Goal: Complete application form

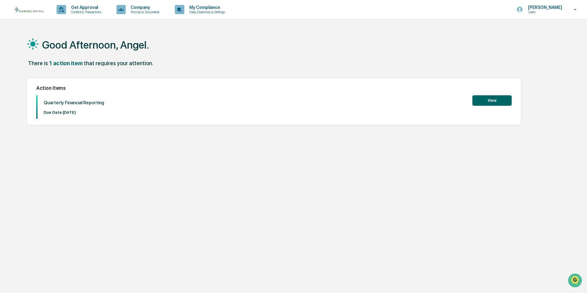
click at [481, 104] on button "View" at bounding box center [491, 100] width 39 height 10
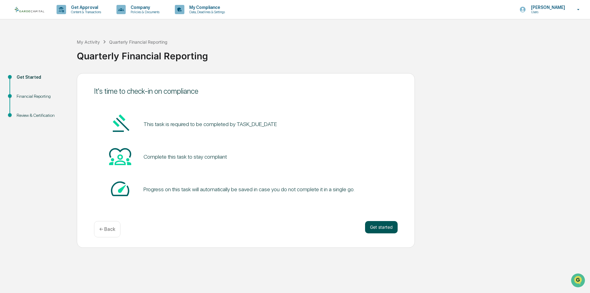
click at [382, 228] on button "Get started" at bounding box center [381, 227] width 33 height 12
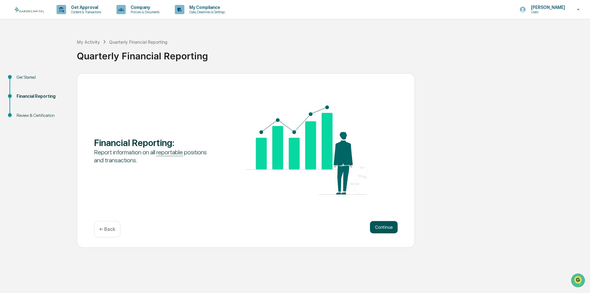
click at [378, 225] on button "Continue" at bounding box center [384, 227] width 28 height 12
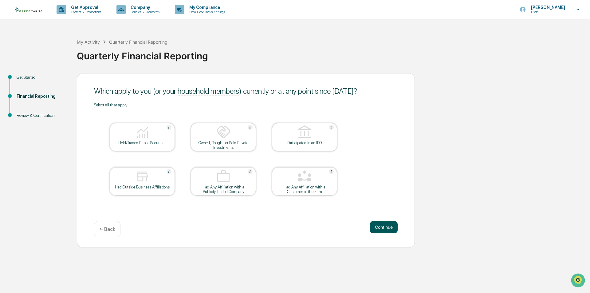
click at [378, 228] on button "Continue" at bounding box center [384, 227] width 28 height 12
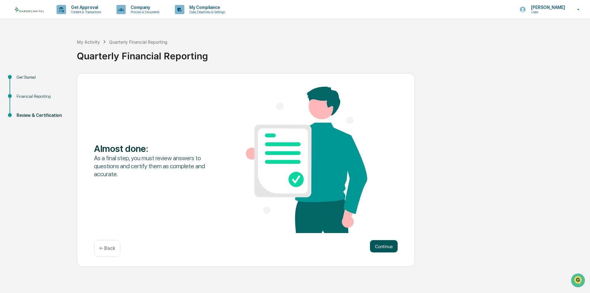
click at [382, 241] on button "Continue" at bounding box center [384, 246] width 28 height 12
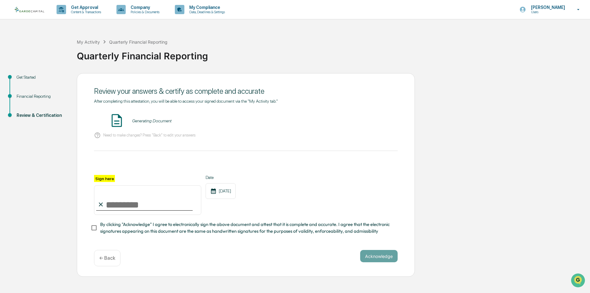
click at [134, 198] on input "Sign here" at bounding box center [147, 199] width 107 height 29
click at [141, 159] on div "After completing this attestation, you will be able to access your signed docum…" at bounding box center [245, 167] width 303 height 136
click at [135, 200] on input "Sign here" at bounding box center [147, 199] width 107 height 29
type input "*********"
drag, startPoint x: 36, startPoint y: 101, endPoint x: 36, endPoint y: 95, distance: 6.1
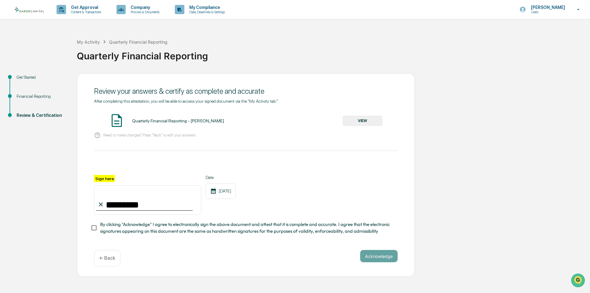
click at [36, 101] on div "Financial Reporting" at bounding box center [42, 103] width 60 height 19
click at [36, 95] on div "Financial Reporting" at bounding box center [42, 96] width 50 height 6
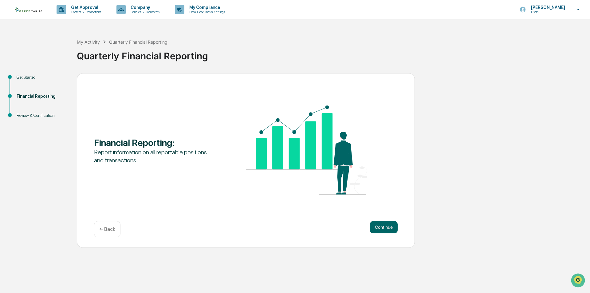
click at [36, 80] on div "Get Started" at bounding box center [42, 77] width 50 height 6
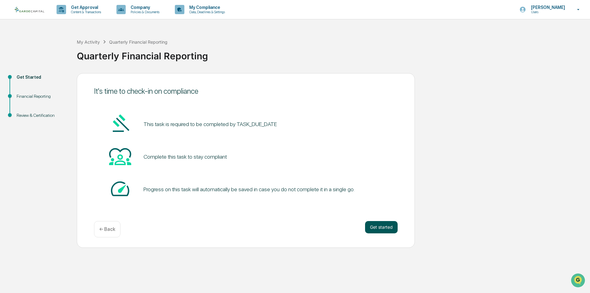
click at [391, 227] on button "Get started" at bounding box center [381, 227] width 33 height 12
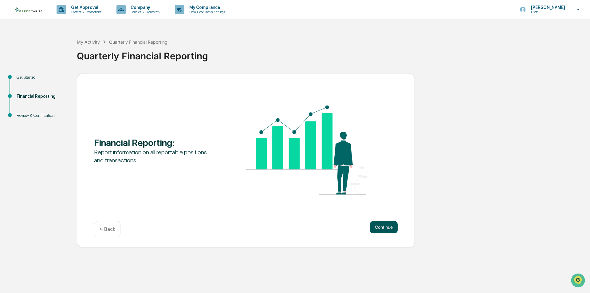
click at [385, 226] on button "Continue" at bounding box center [384, 227] width 28 height 12
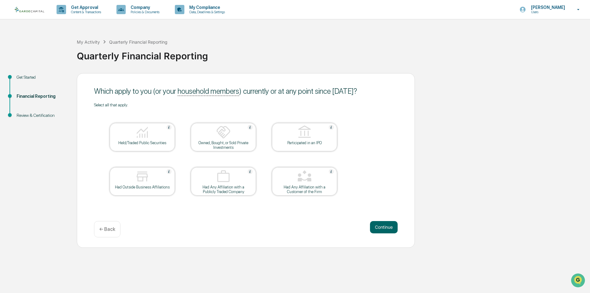
click at [132, 146] on div "Held/Traded Public Securities" at bounding box center [142, 137] width 65 height 28
click at [397, 231] on button "Continue" at bounding box center [384, 227] width 28 height 12
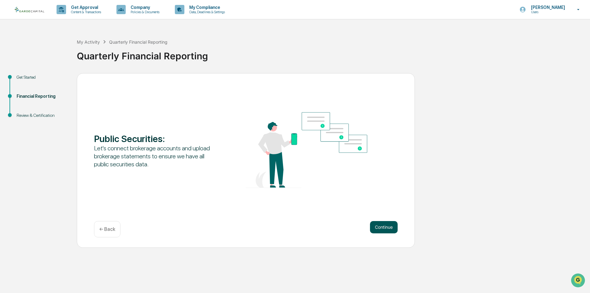
click at [388, 231] on button "Continue" at bounding box center [384, 227] width 28 height 12
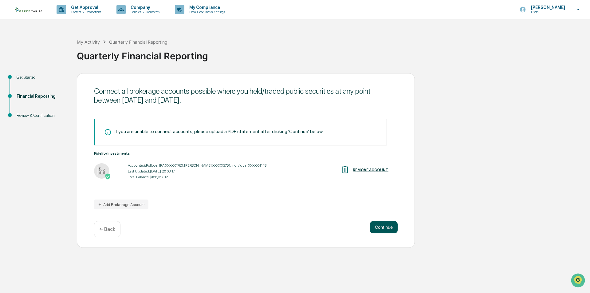
click at [380, 228] on button "Continue" at bounding box center [384, 227] width 28 height 12
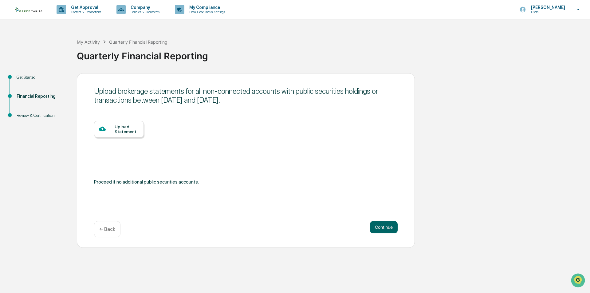
click at [100, 226] on div "← Back" at bounding box center [107, 229] width 26 height 16
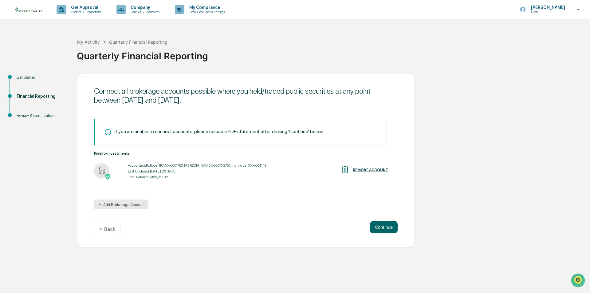
click at [131, 208] on button "Add Brokerage Account" at bounding box center [121, 204] width 54 height 10
click at [385, 225] on button "Continue" at bounding box center [384, 227] width 28 height 12
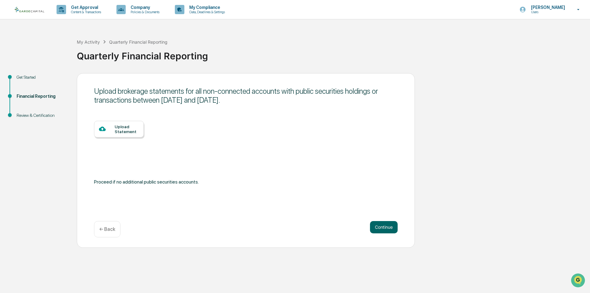
click at [119, 132] on div "Upload Statement" at bounding box center [127, 129] width 24 height 10
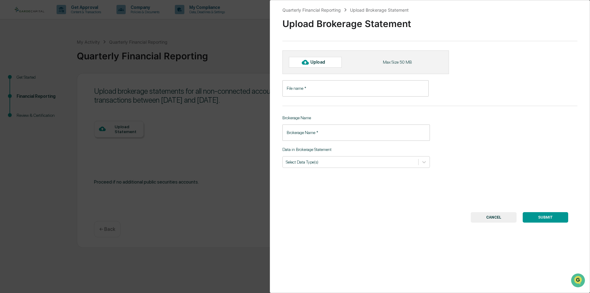
click at [223, 128] on div "Quarterly Financial Reporting Upload Brokerage Statement Upload Brokerage State…" at bounding box center [295, 146] width 590 height 293
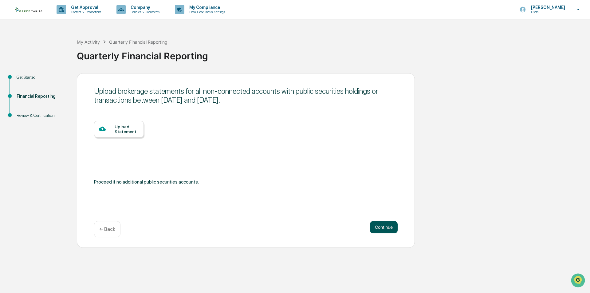
click at [383, 229] on button "Continue" at bounding box center [384, 227] width 28 height 12
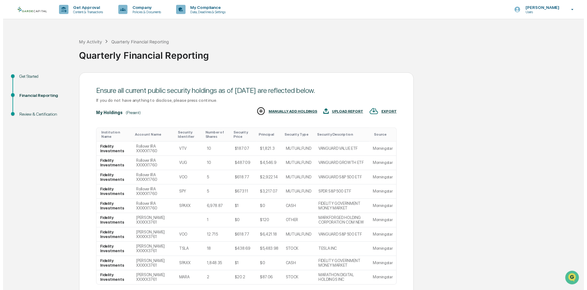
scroll to position [52, 0]
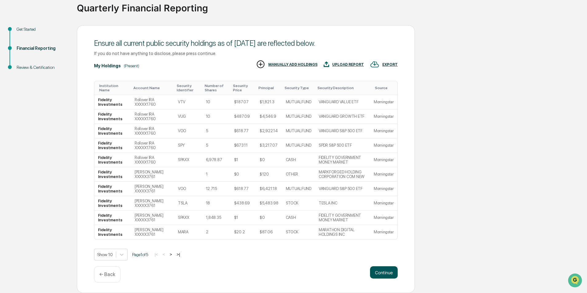
click at [388, 274] on button "Continue" at bounding box center [384, 272] width 28 height 12
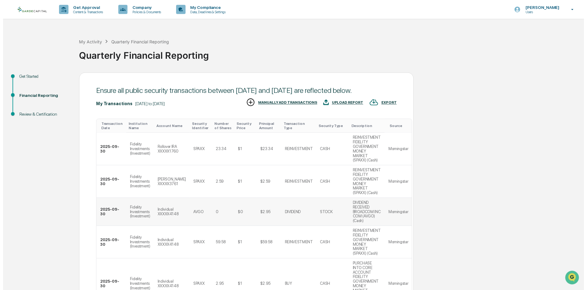
scroll to position [261, 0]
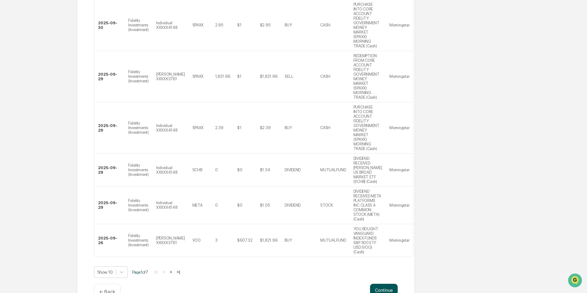
click at [381, 284] on button "Continue" at bounding box center [384, 290] width 28 height 12
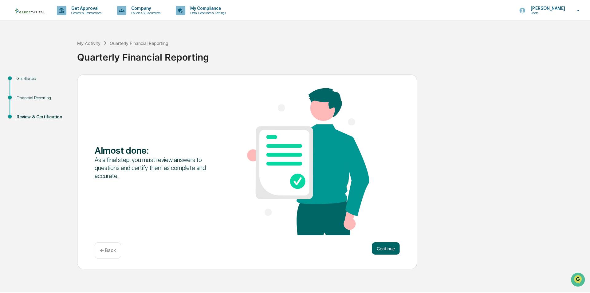
scroll to position [0, 0]
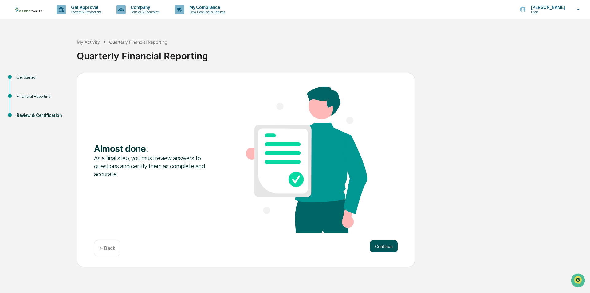
click at [387, 245] on button "Continue" at bounding box center [384, 246] width 28 height 12
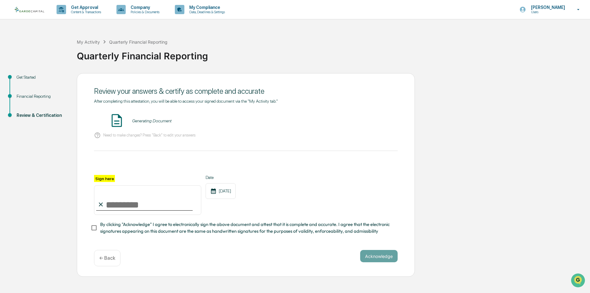
click at [135, 202] on input "Sign here" at bounding box center [147, 199] width 107 height 29
type input "*********"
click at [279, 238] on div "After completing this attestation, you will be able to access your signed docum…" at bounding box center [245, 171] width 303 height 145
click at [278, 235] on span "By clicking "Acknowledge" I agree to electronically sign the above document and…" at bounding box center [246, 228] width 292 height 14
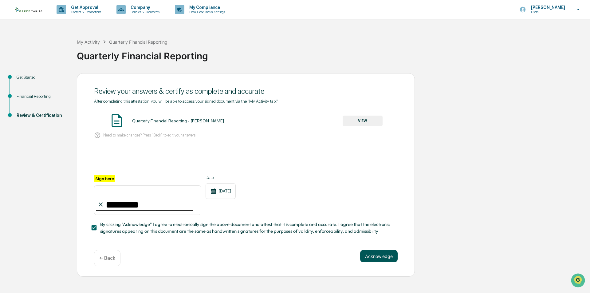
click at [374, 262] on button "Acknowledge" at bounding box center [378, 256] width 37 height 12
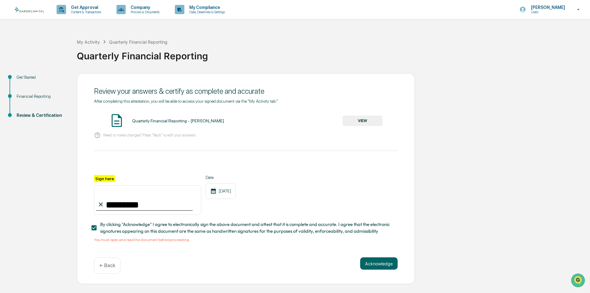
click at [167, 122] on div "Quarterly Financial Reporting - [PERSON_NAME]" at bounding box center [178, 120] width 92 height 5
drag, startPoint x: 332, startPoint y: 119, endPoint x: 375, endPoint y: 121, distance: 43.0
click at [333, 119] on div "Quarterly Financial Reporting - [PERSON_NAME] VIEW" at bounding box center [245, 121] width 303 height 16
click at [375, 121] on button "VIEW" at bounding box center [363, 121] width 40 height 10
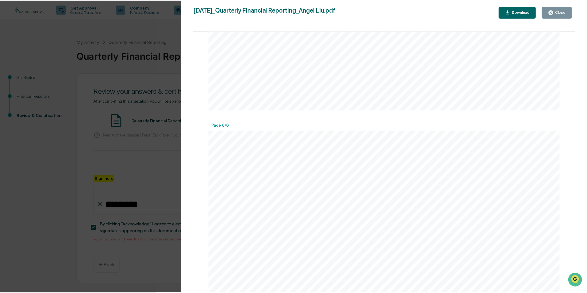
scroll to position [2580, 0]
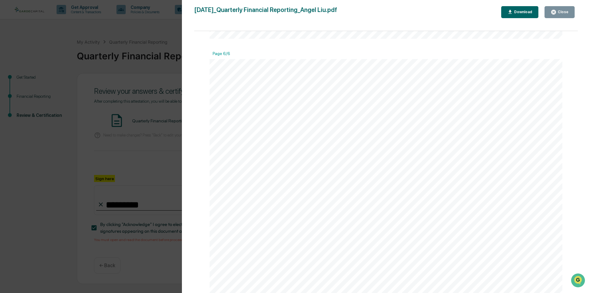
click at [560, 15] on div "Close" at bounding box center [559, 12] width 18 height 6
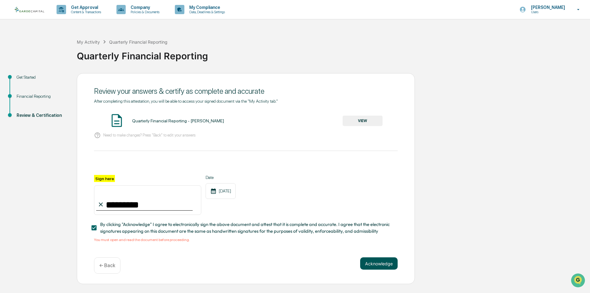
click at [381, 266] on button "Acknowledge" at bounding box center [378, 263] width 37 height 12
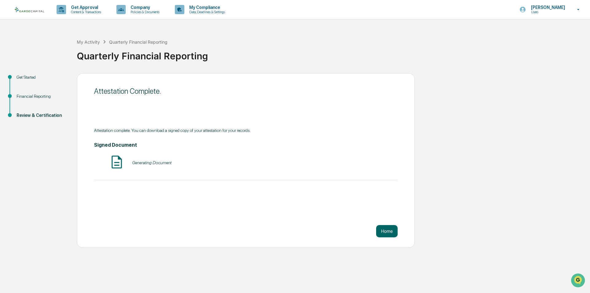
drag, startPoint x: 159, startPoint y: 159, endPoint x: 160, endPoint y: 162, distance: 3.5
click at [159, 159] on div "Generating Document" at bounding box center [245, 162] width 303 height 16
click at [160, 162] on div "Quarterly Financial Reporting - [PERSON_NAME] - Signed" at bounding box center [186, 162] width 109 height 5
click at [385, 228] on button "Home" at bounding box center [387, 231] width 22 height 12
